Goal: Task Accomplishment & Management: Manage account settings

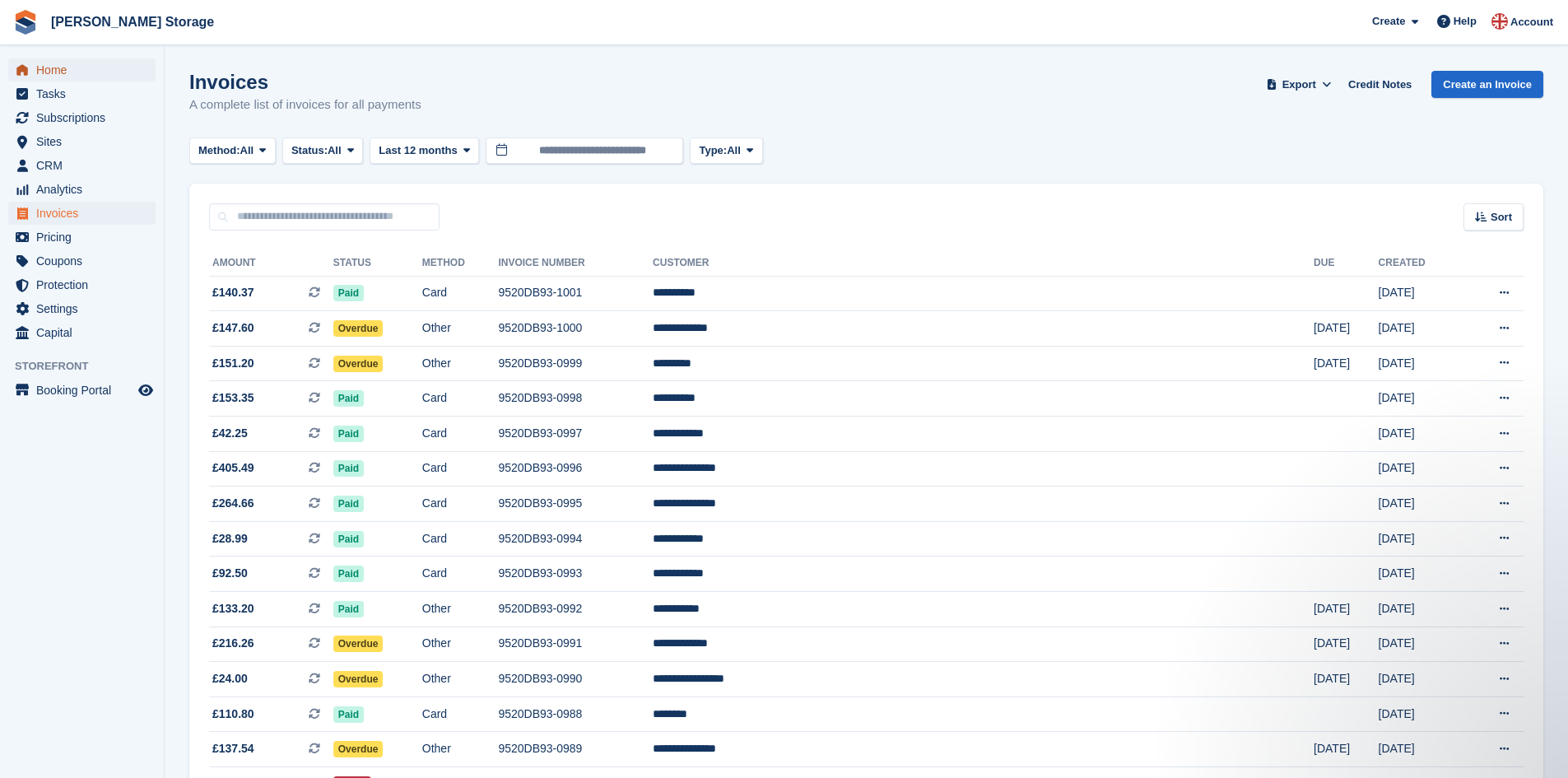
click at [93, 74] on span "Home" at bounding box center [86, 70] width 99 height 23
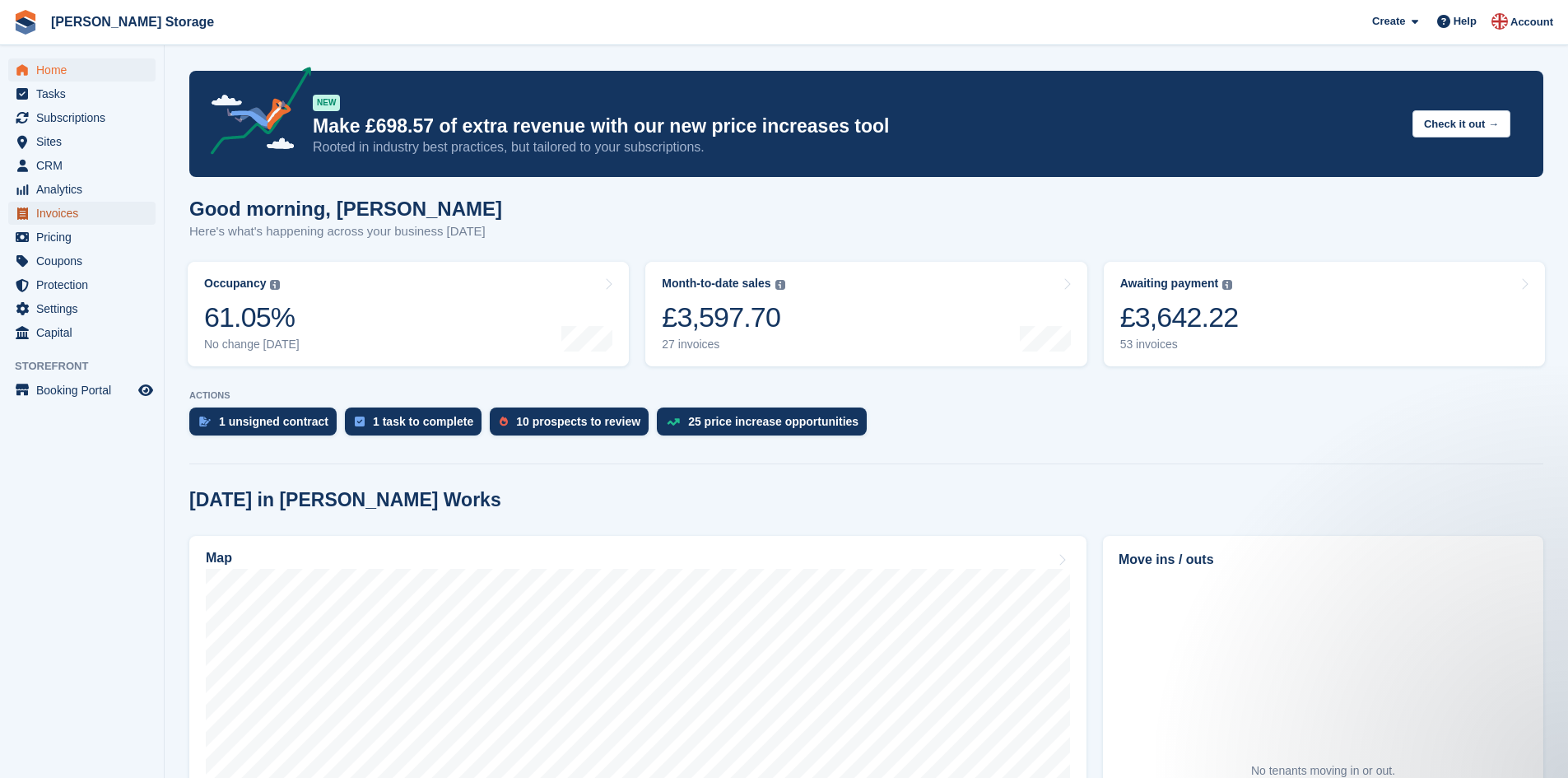
click at [77, 215] on span "Invoices" at bounding box center [86, 213] width 99 height 23
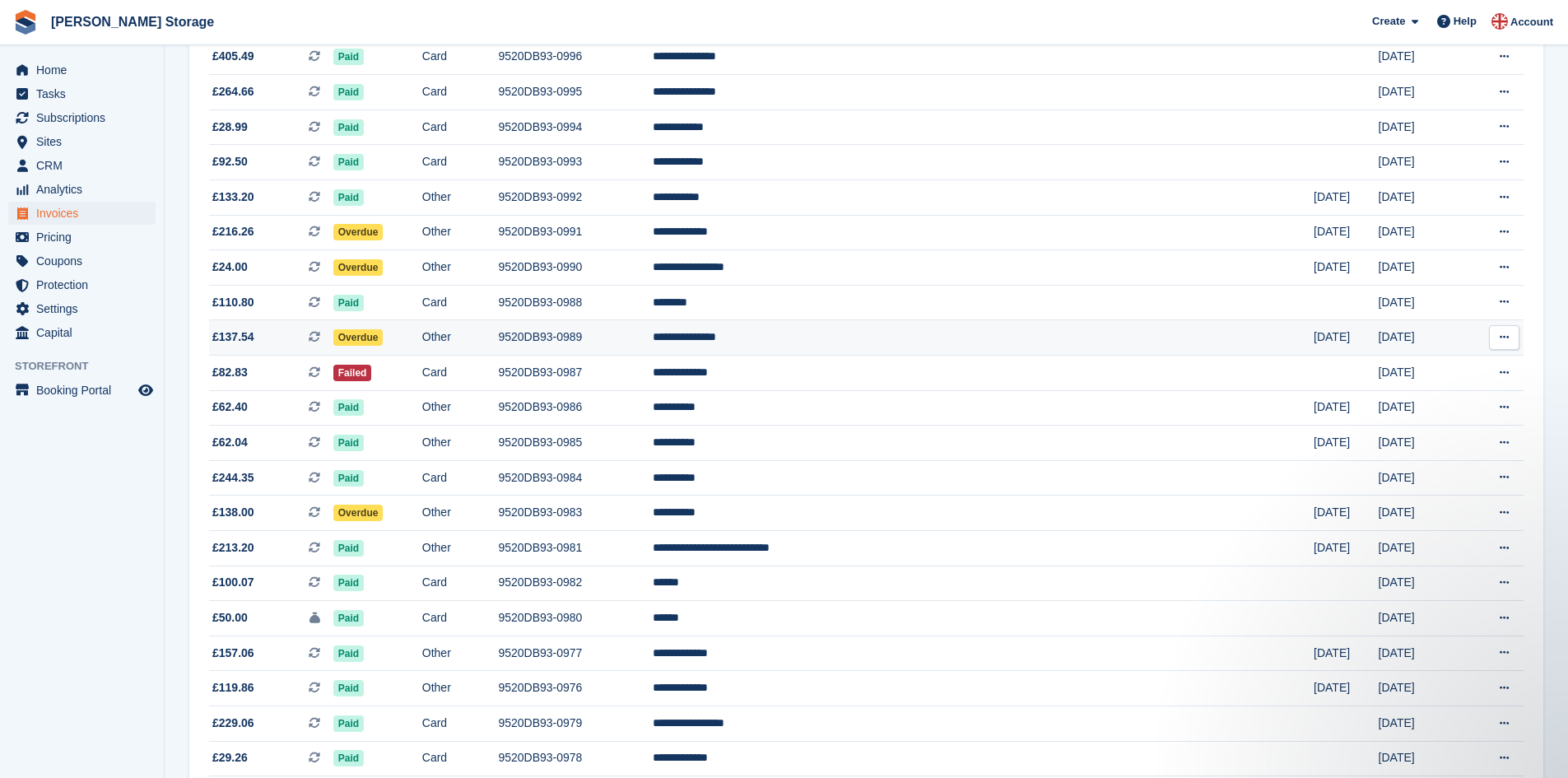
click at [499, 335] on td "Other" at bounding box center [461, 338] width 76 height 35
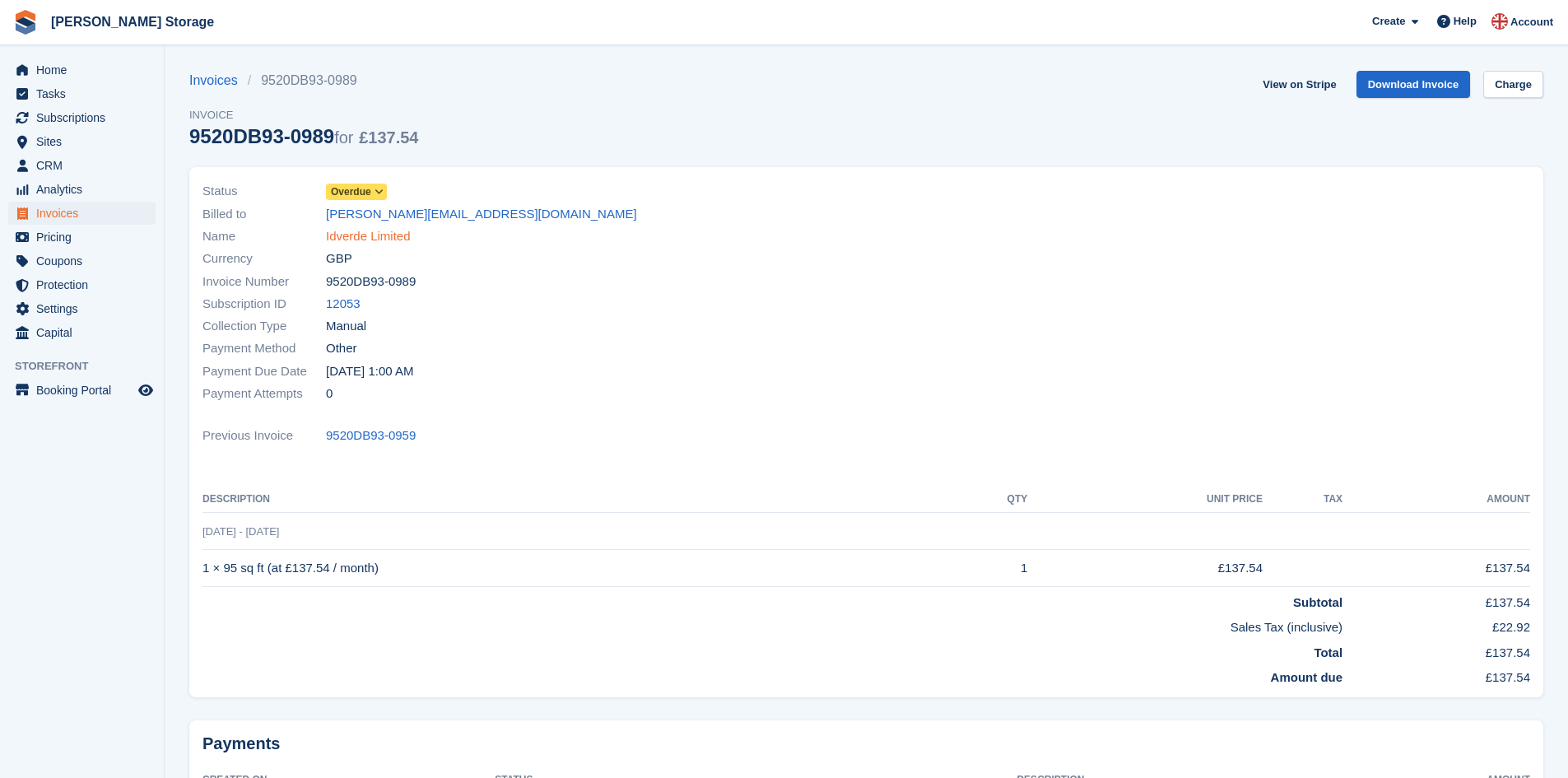
click at [400, 240] on link "Idverde Limited" at bounding box center [368, 237] width 85 height 19
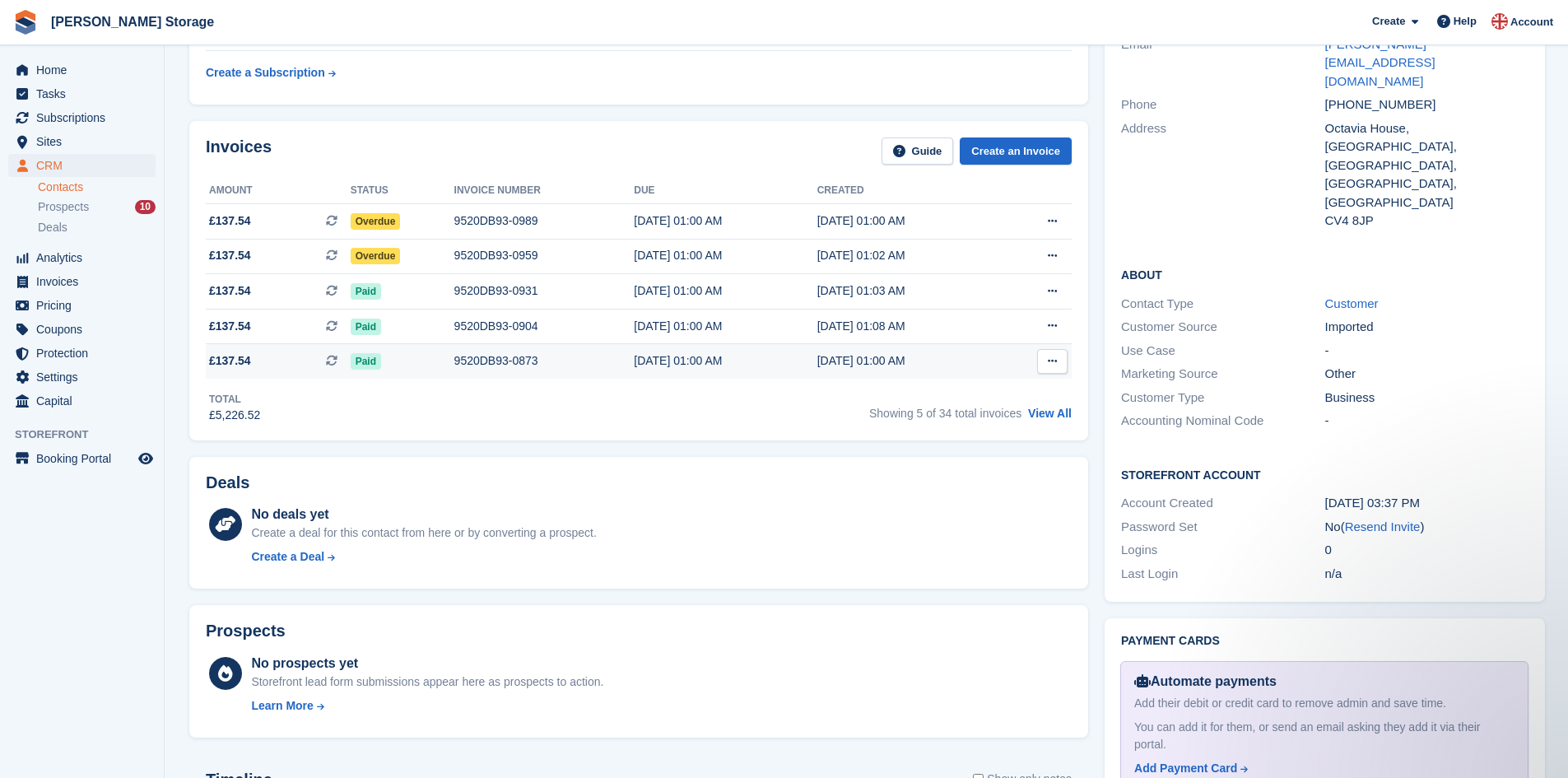
scroll to position [412, 0]
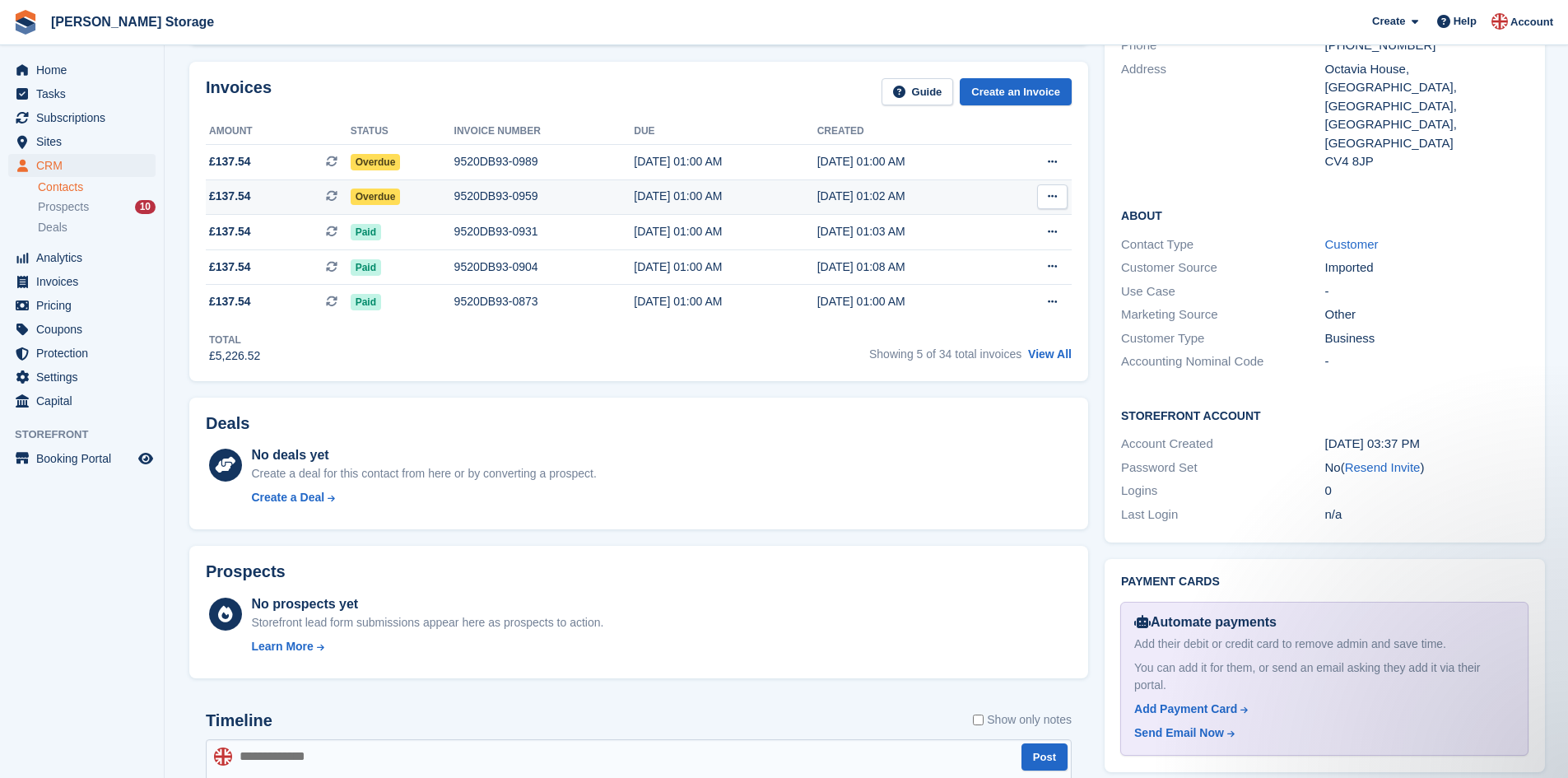
drag, startPoint x: 207, startPoint y: 127, endPoint x: 909, endPoint y: 203, distance: 706.1
click at [909, 203] on table "Amount Status Invoice number Due Created £137.54 This is a recurring subscripti…" at bounding box center [639, 218] width 867 height 201
copy table "Amount Status Invoice number Due Created £137.54 This is a recurring subscripti…"
click at [700, 377] on div "Invoices Guide Create an Invoice Amount Status Invoice number Due Created £137.…" at bounding box center [639, 221] width 899 height 319
click at [488, 155] on div "9520DB93-0989" at bounding box center [544, 161] width 180 height 18
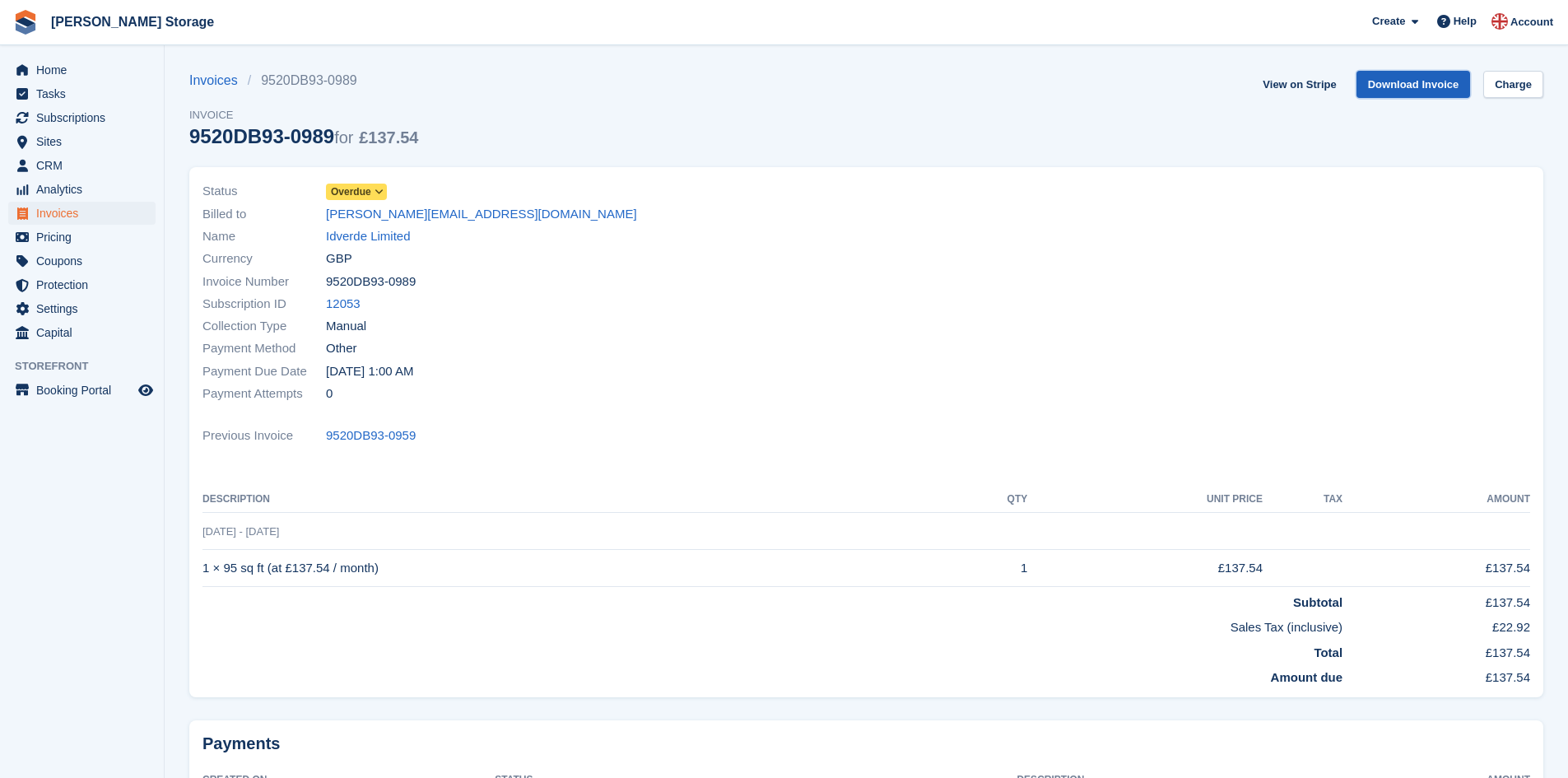
click at [1399, 87] on link "Download Invoice" at bounding box center [1414, 84] width 115 height 27
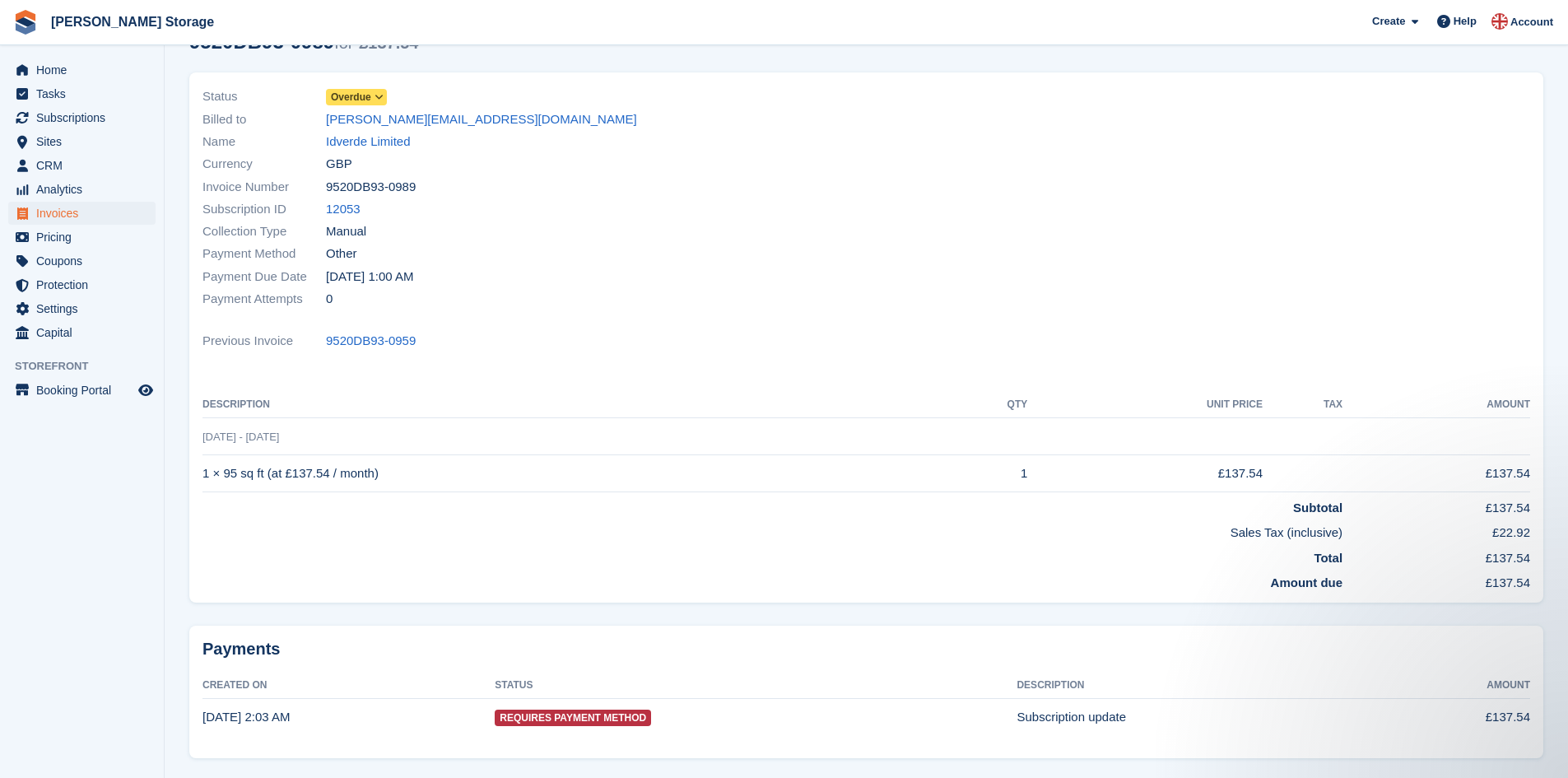
scroll to position [103, 0]
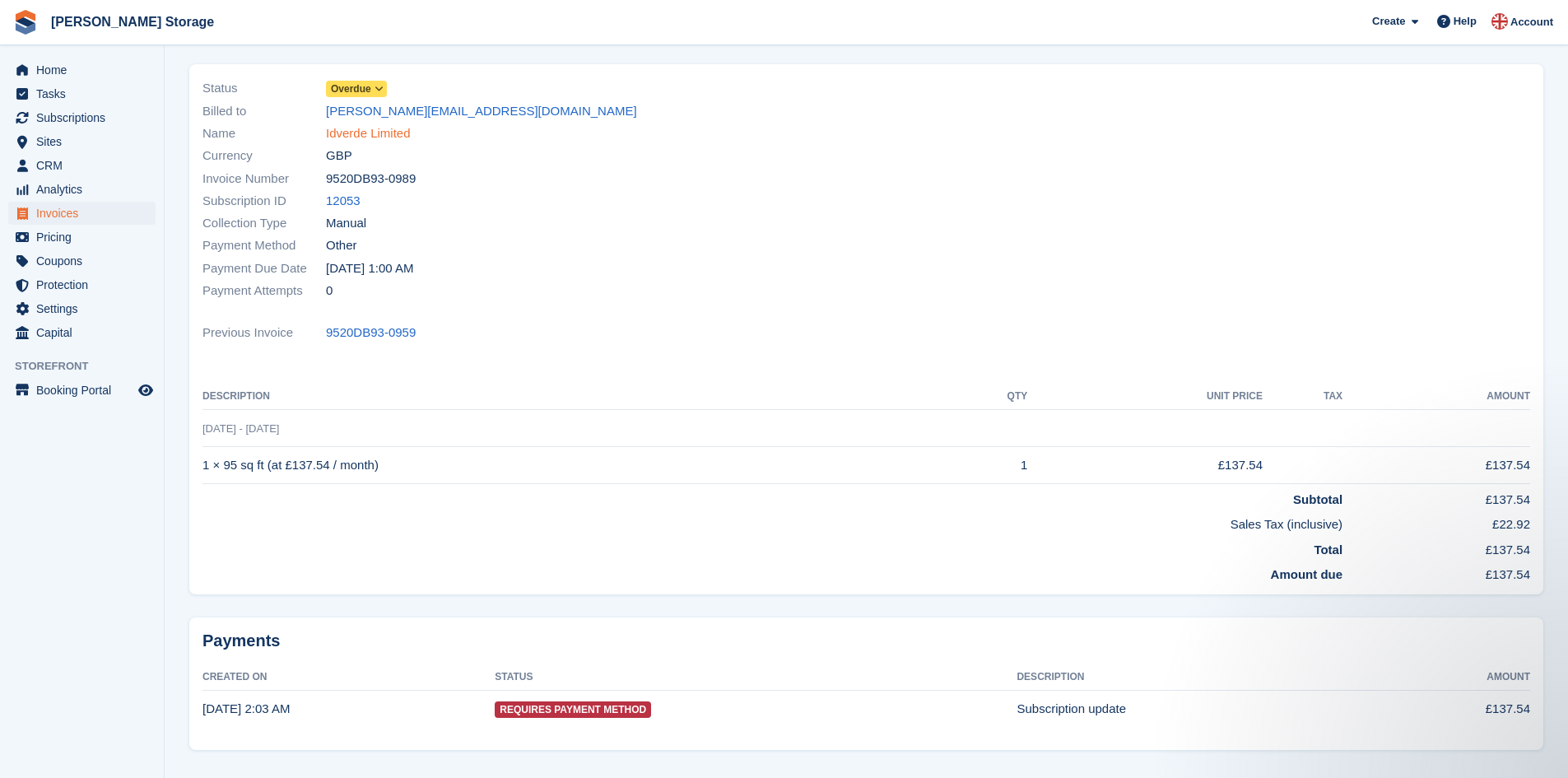
click at [393, 136] on link "Idverde Limited" at bounding box center [368, 133] width 85 height 19
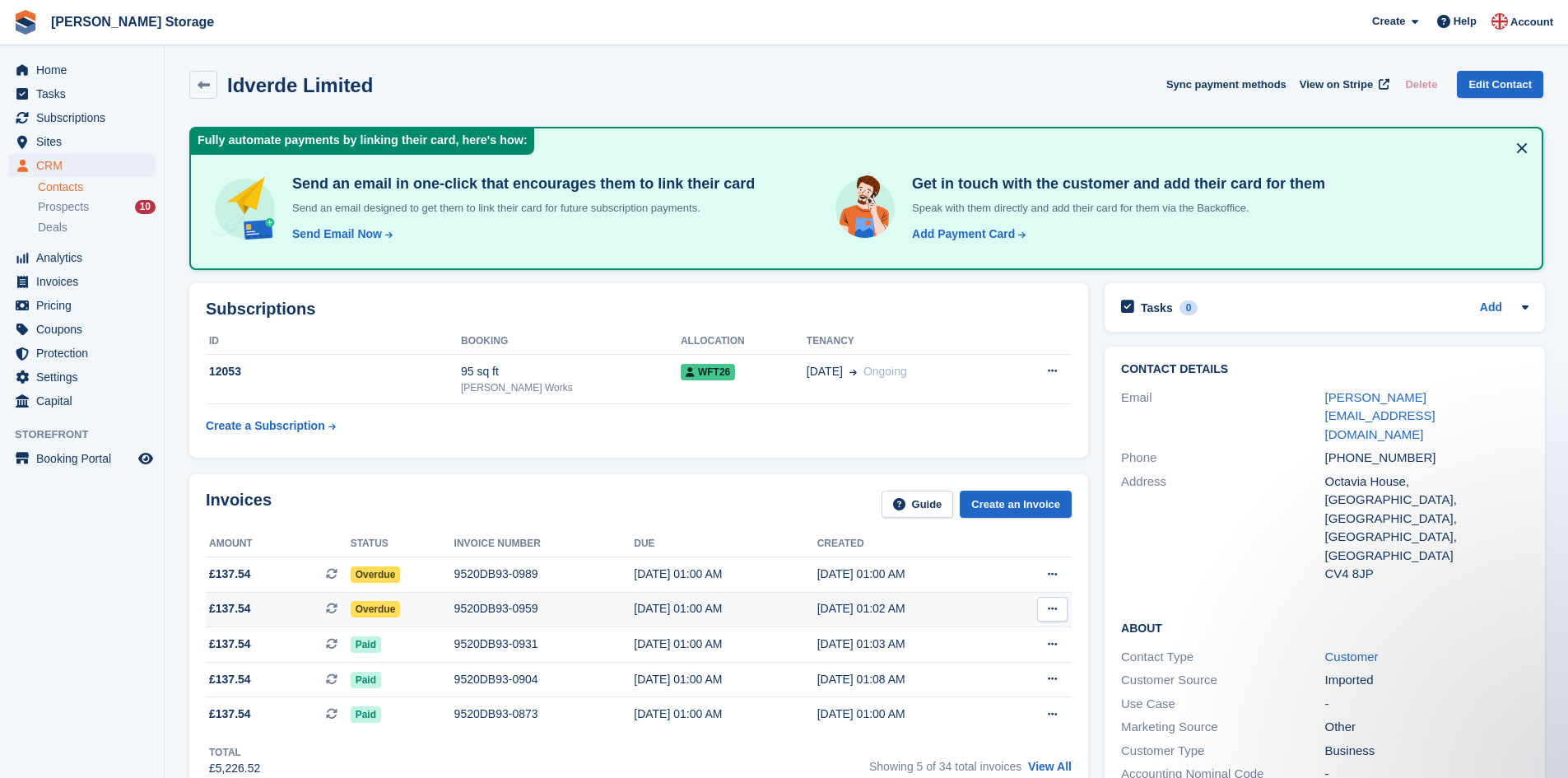
click at [693, 611] on div "[DATE] 01:00 AM" at bounding box center [726, 608] width 183 height 18
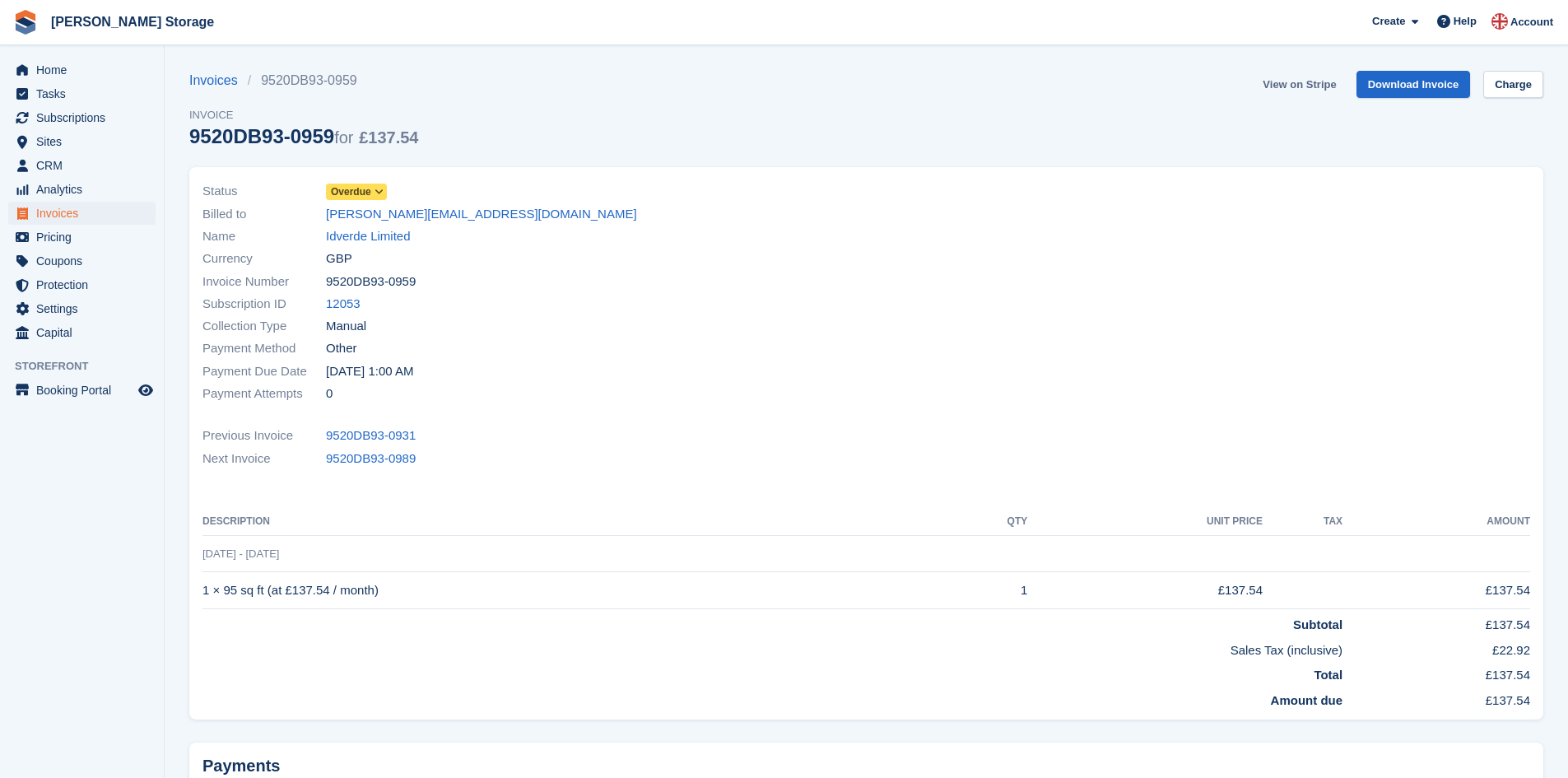
click at [1315, 87] on link "View on Stripe" at bounding box center [1299, 84] width 87 height 27
